Goal: Task Accomplishment & Management: Complete application form

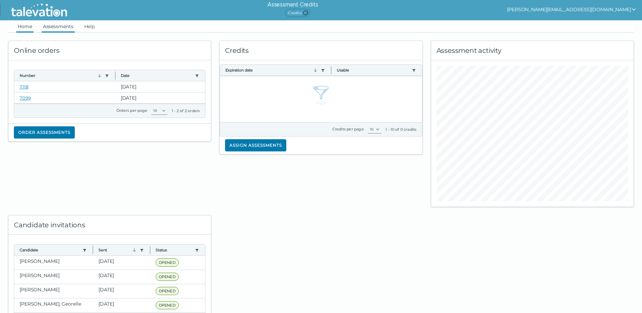
click at [58, 24] on link "Assessments" at bounding box center [58, 26] width 33 height 12
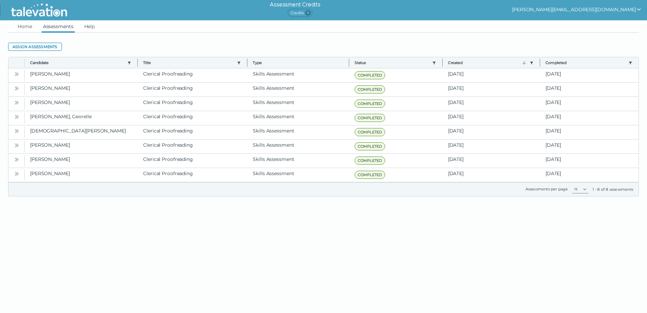
click at [128, 213] on html "Assessment Credits Credits 0 armin.escher@kornferry.com Home Assessments Help A…" at bounding box center [323, 106] width 647 height 213
click at [26, 26] on link "Home" at bounding box center [24, 26] width 17 height 12
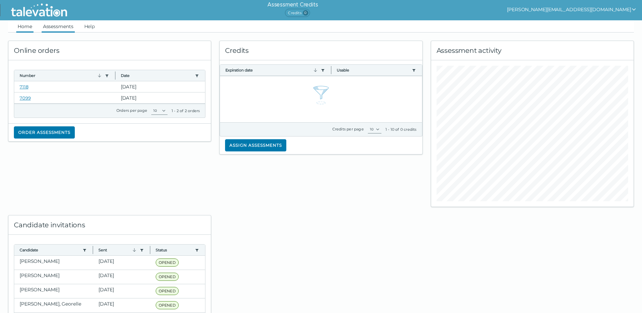
drag, startPoint x: 55, startPoint y: 16, endPoint x: 57, endPoint y: 24, distance: 8.6
click at [55, 16] on img at bounding box center [39, 10] width 62 height 17
click at [62, 30] on link "Assessments" at bounding box center [58, 26] width 33 height 12
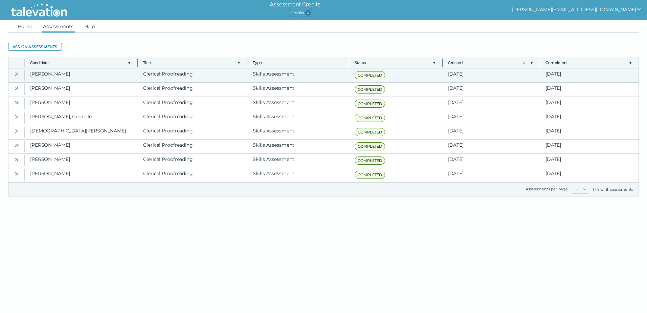
click at [18, 75] on icon "Open" at bounding box center [16, 73] width 5 height 5
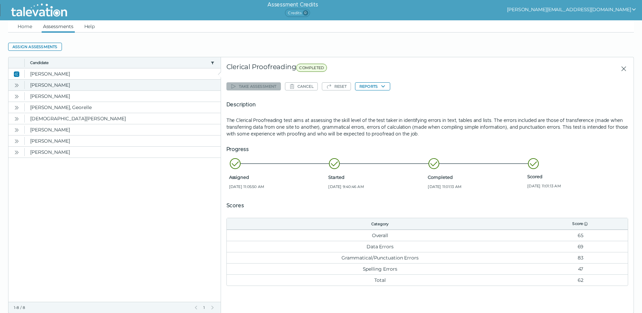
click at [16, 85] on icon "Open" at bounding box center [16, 85] width 5 height 5
click at [382, 90] on button "Reports" at bounding box center [372, 86] width 35 height 8
click at [384, 98] on button "Clerical Proofreading" at bounding box center [383, 99] width 57 height 8
click at [16, 97] on icon "Open" at bounding box center [16, 96] width 5 height 5
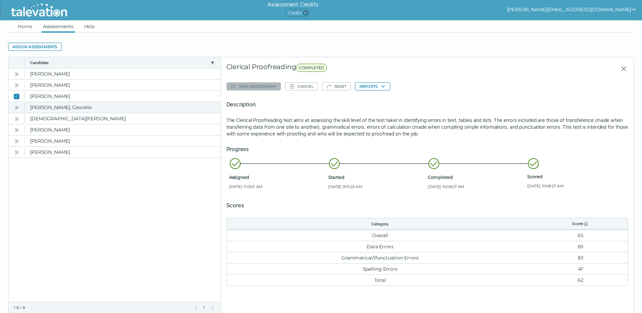
click at [17, 110] on icon "Open" at bounding box center [16, 107] width 5 height 5
drag, startPoint x: 159, startPoint y: 202, endPoint x: 74, endPoint y: 88, distance: 142.0
click at [158, 201] on clr-dg-placeholder at bounding box center [114, 229] width 213 height 144
click at [25, 27] on link "Home" at bounding box center [24, 26] width 17 height 12
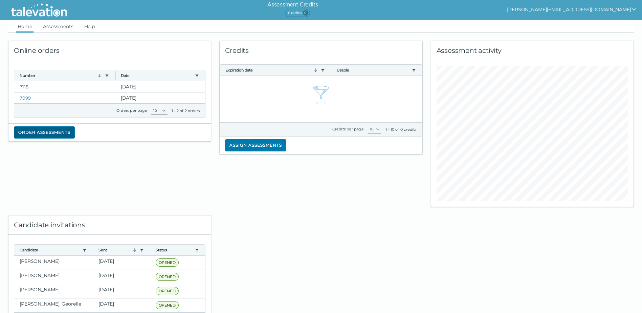
click at [53, 134] on button "Order assessments" at bounding box center [44, 132] width 61 height 12
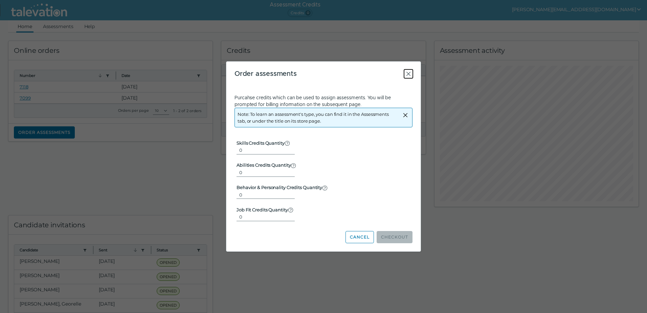
click at [408, 73] on icon "Close" at bounding box center [408, 74] width 8 height 8
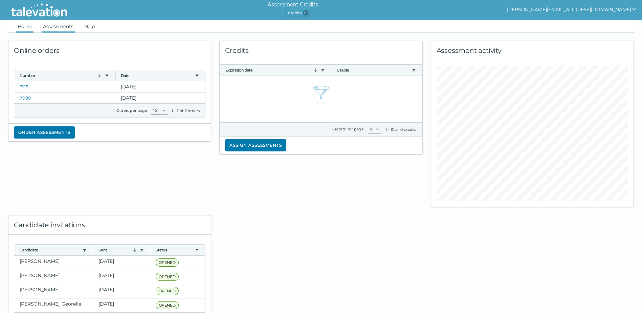
click at [65, 30] on link "Assessments" at bounding box center [58, 26] width 33 height 12
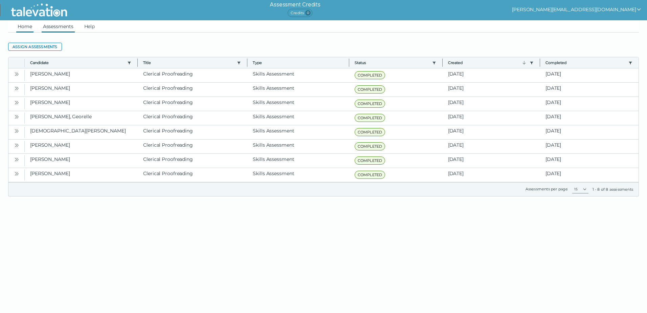
click at [22, 27] on link "Home" at bounding box center [24, 26] width 17 height 12
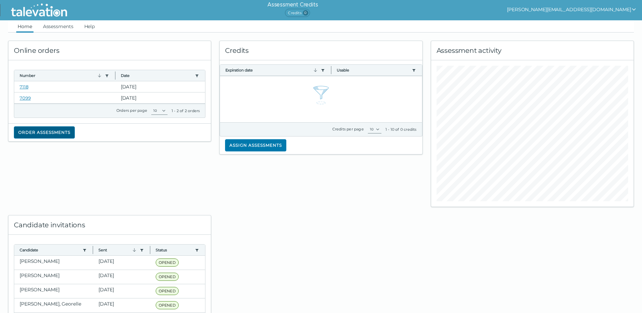
click at [39, 135] on button "Order assessments" at bounding box center [44, 132] width 61 height 12
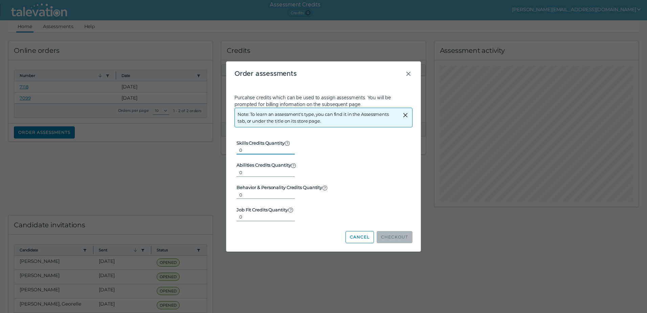
click at [266, 147] on input "0" at bounding box center [266, 150] width 58 height 8
type input "1"
click at [286, 147] on input "1" at bounding box center [266, 150] width 58 height 8
click at [392, 235] on button "Checkout" at bounding box center [395, 237] width 36 height 12
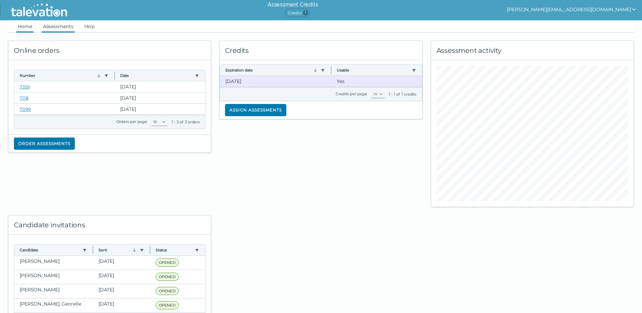
click at [62, 29] on link "Assessments" at bounding box center [58, 26] width 33 height 12
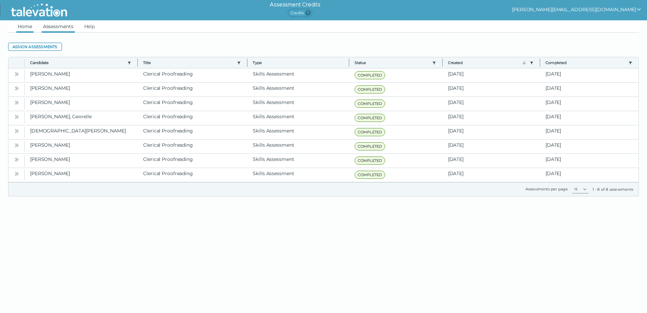
click at [24, 26] on link "Home" at bounding box center [24, 26] width 17 height 12
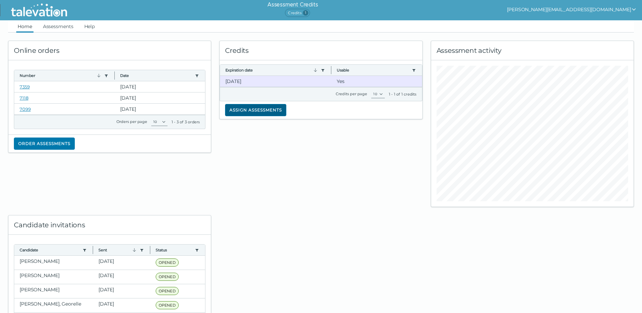
click at [251, 108] on button "Assign assessments" at bounding box center [255, 110] width 61 height 12
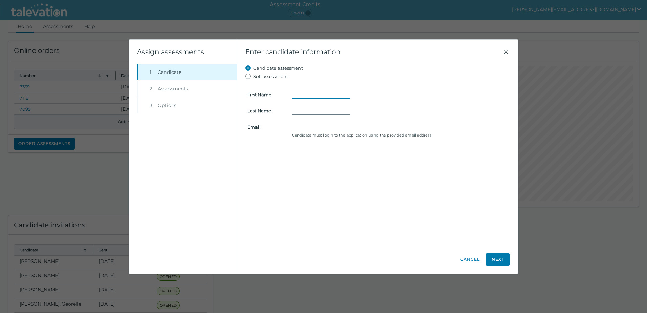
click at [296, 94] on input "First Name" at bounding box center [321, 94] width 58 height 8
click at [300, 96] on input "First Name" at bounding box center [321, 94] width 58 height 8
paste input "Andressa"
type input "Andressa"
drag, startPoint x: 338, startPoint y: 109, endPoint x: 334, endPoint y: 109, distance: 3.4
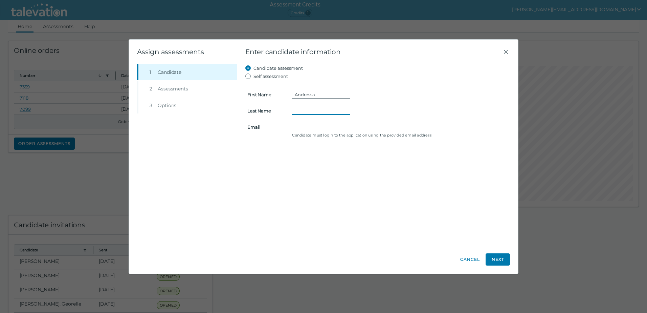
click at [335, 109] on input "Last Name" at bounding box center [321, 111] width 58 height 8
paste input "Chiapineli"
type input "Chiapineli"
drag, startPoint x: 296, startPoint y: 127, endPoint x: 304, endPoint y: 127, distance: 7.8
click at [297, 127] on input "Email" at bounding box center [321, 127] width 58 height 8
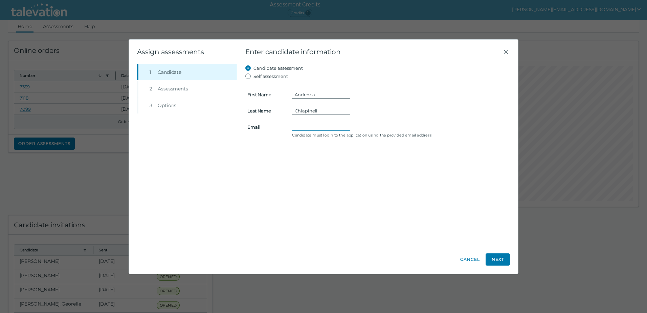
paste input "mailto:achiapineli@gmail.com"
type input "achiapineli@gmail.com"
click at [343, 164] on div "Candidate assessment Self assessment First Name Andressa Last Name Chiapineli E…" at bounding box center [377, 154] width 265 height 181
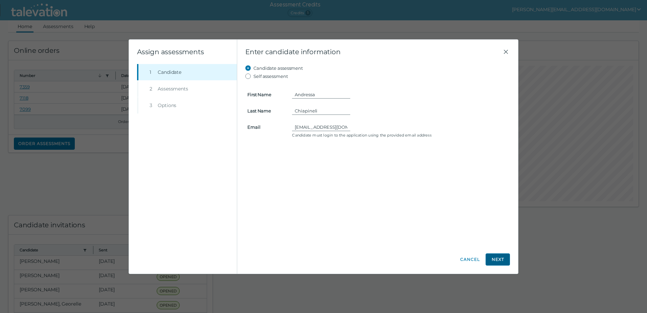
click at [501, 258] on button "Next" at bounding box center [498, 259] width 24 height 12
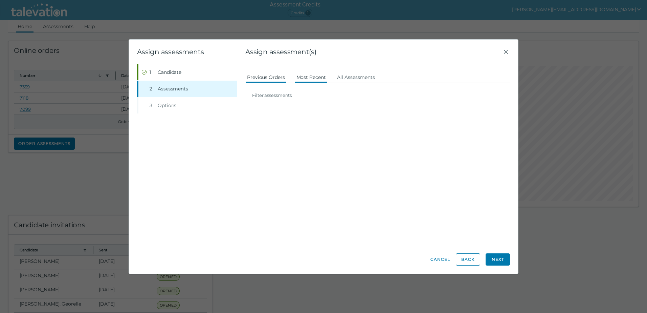
click at [309, 76] on button "Most Recent" at bounding box center [311, 77] width 33 height 12
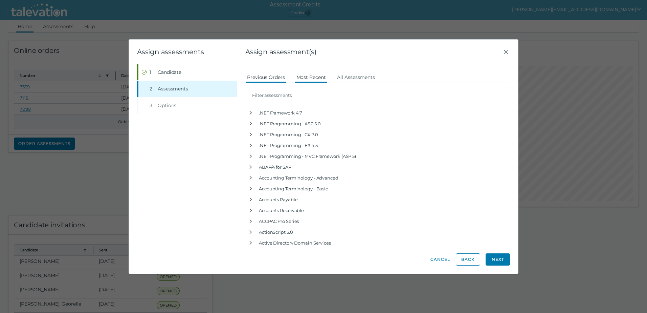
click at [263, 81] on button "Previous Orders" at bounding box center [265, 77] width 41 height 12
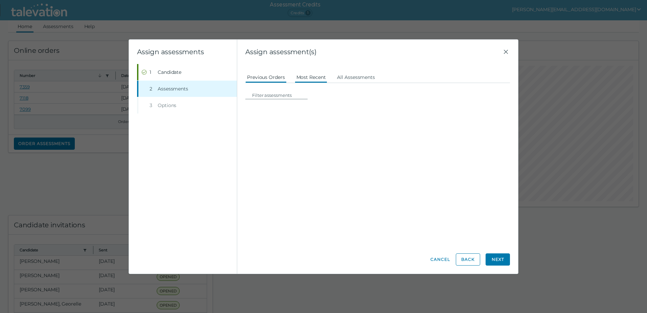
click at [308, 75] on button "Most Recent" at bounding box center [311, 77] width 33 height 12
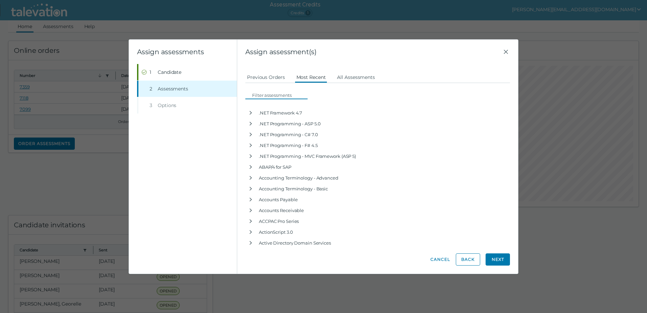
click at [273, 96] on input at bounding box center [278, 95] width 58 height 8
type input "proofreading"
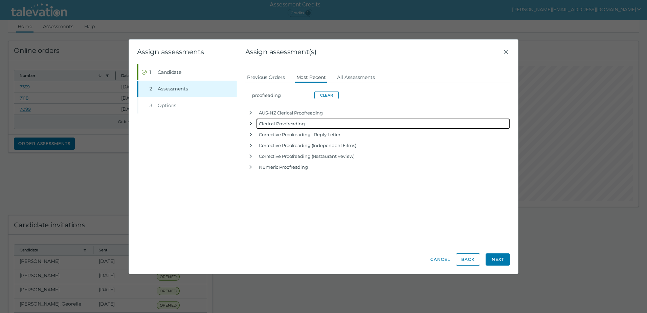
click at [250, 124] on icon "button" at bounding box center [250, 123] width 5 height 5
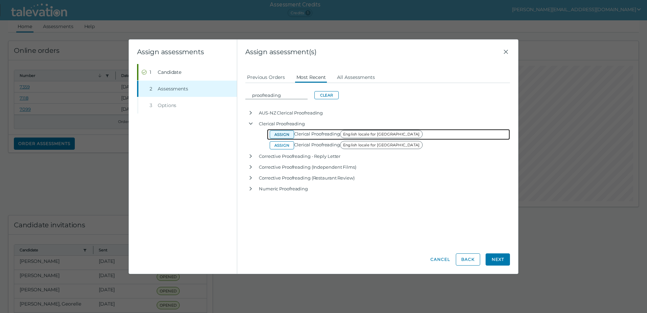
click at [286, 133] on button "Assign" at bounding box center [282, 134] width 24 height 8
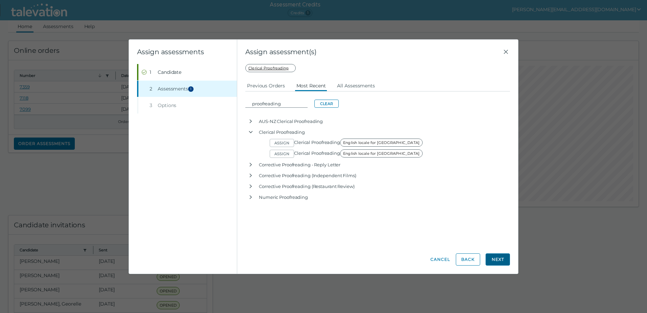
click at [500, 259] on button "Next" at bounding box center [498, 259] width 24 height 12
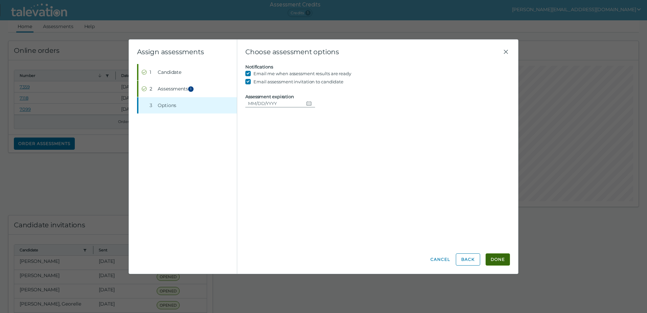
click at [498, 261] on button "Done" at bounding box center [498, 259] width 24 height 12
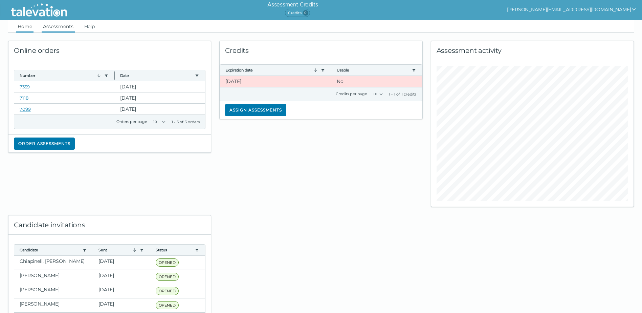
click at [62, 27] on link "Assessments" at bounding box center [58, 26] width 33 height 12
